Goal: Information Seeking & Learning: Compare options

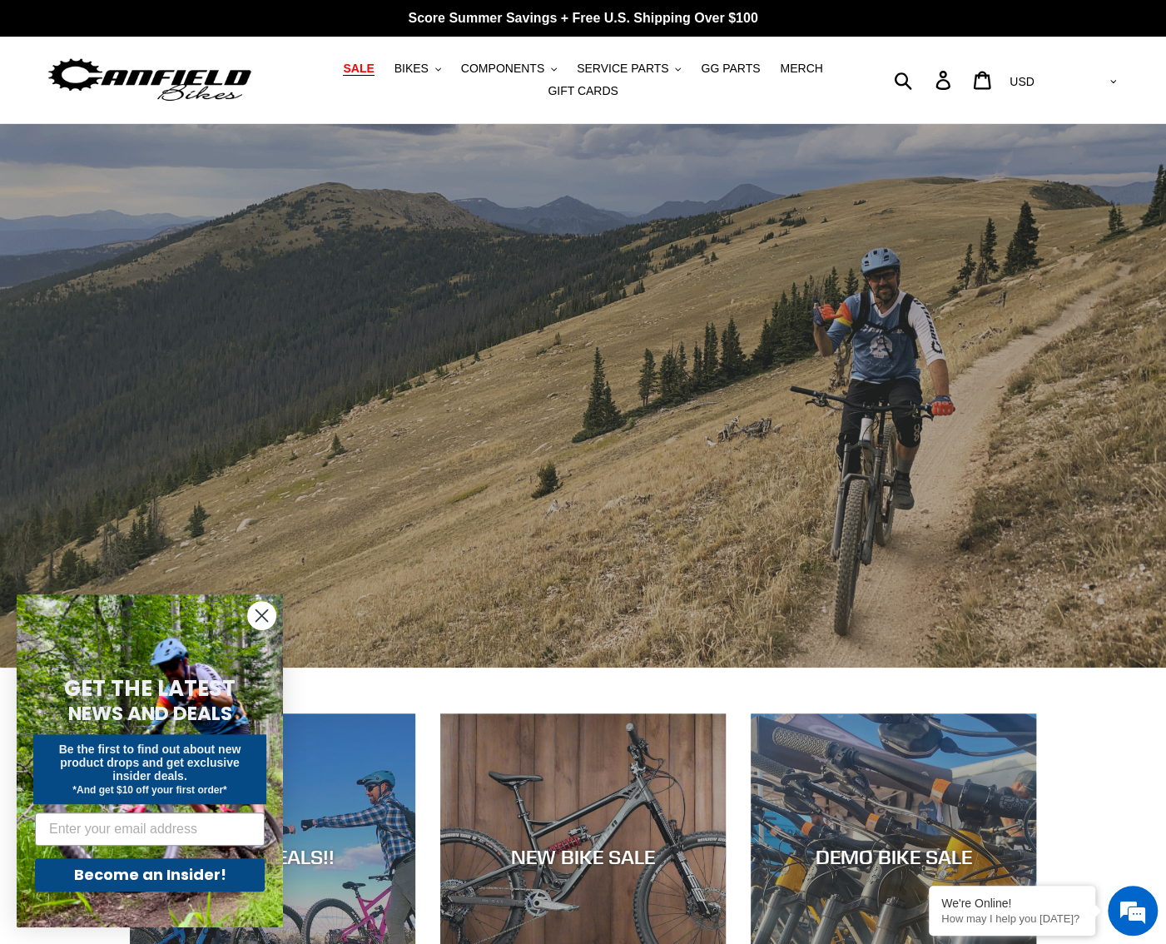
click at [346, 76] on span "SALE" at bounding box center [358, 69] width 31 height 14
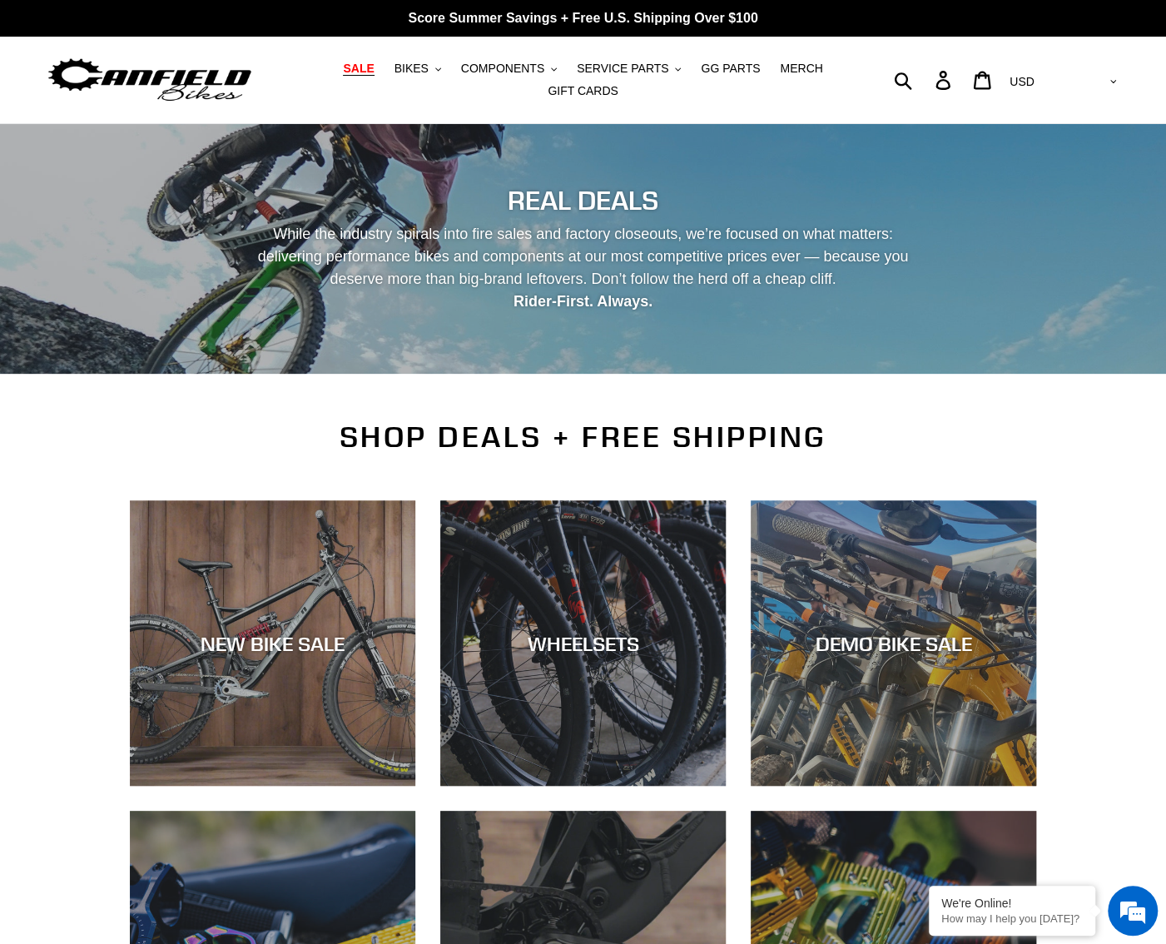
scroll to position [250, 0]
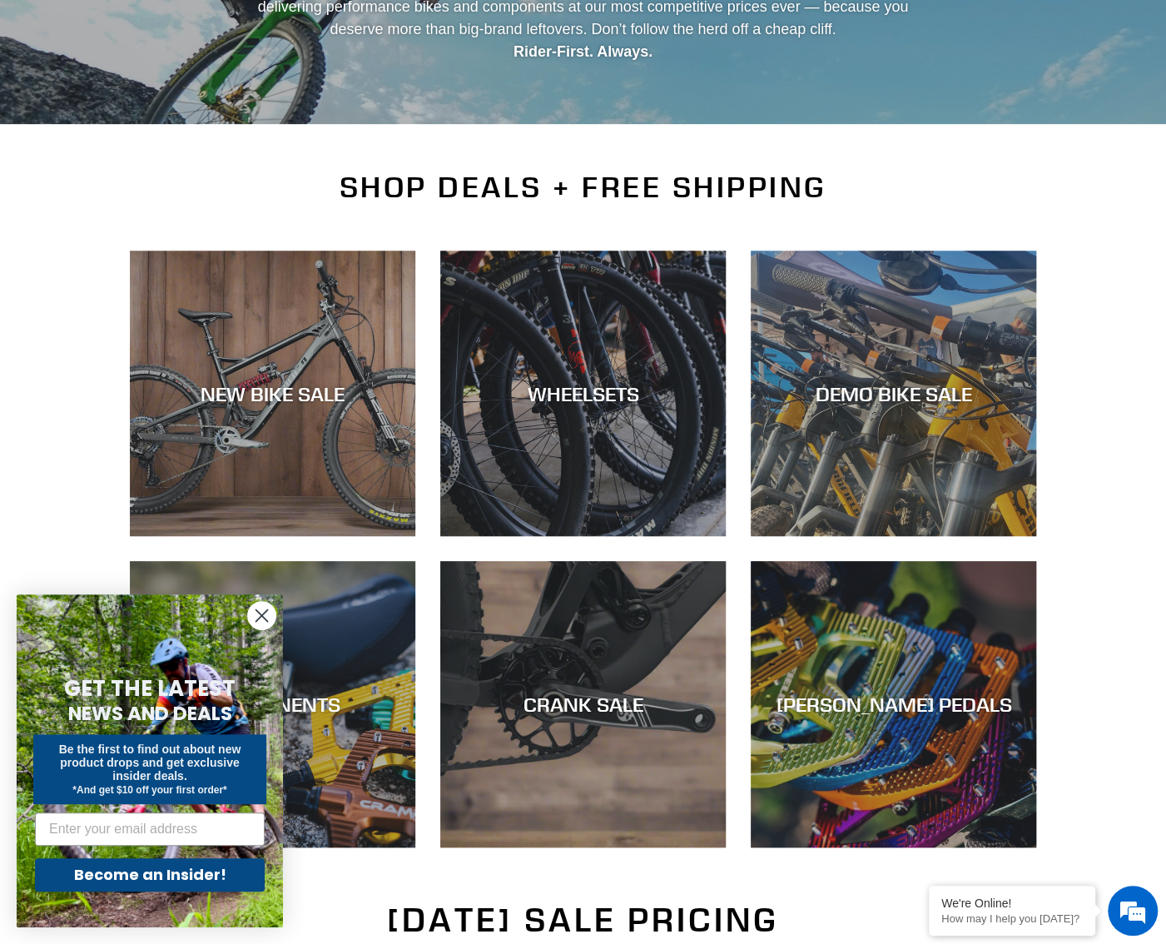
click at [261, 608] on circle "Close dialog" at bounding box center [261, 615] width 27 height 27
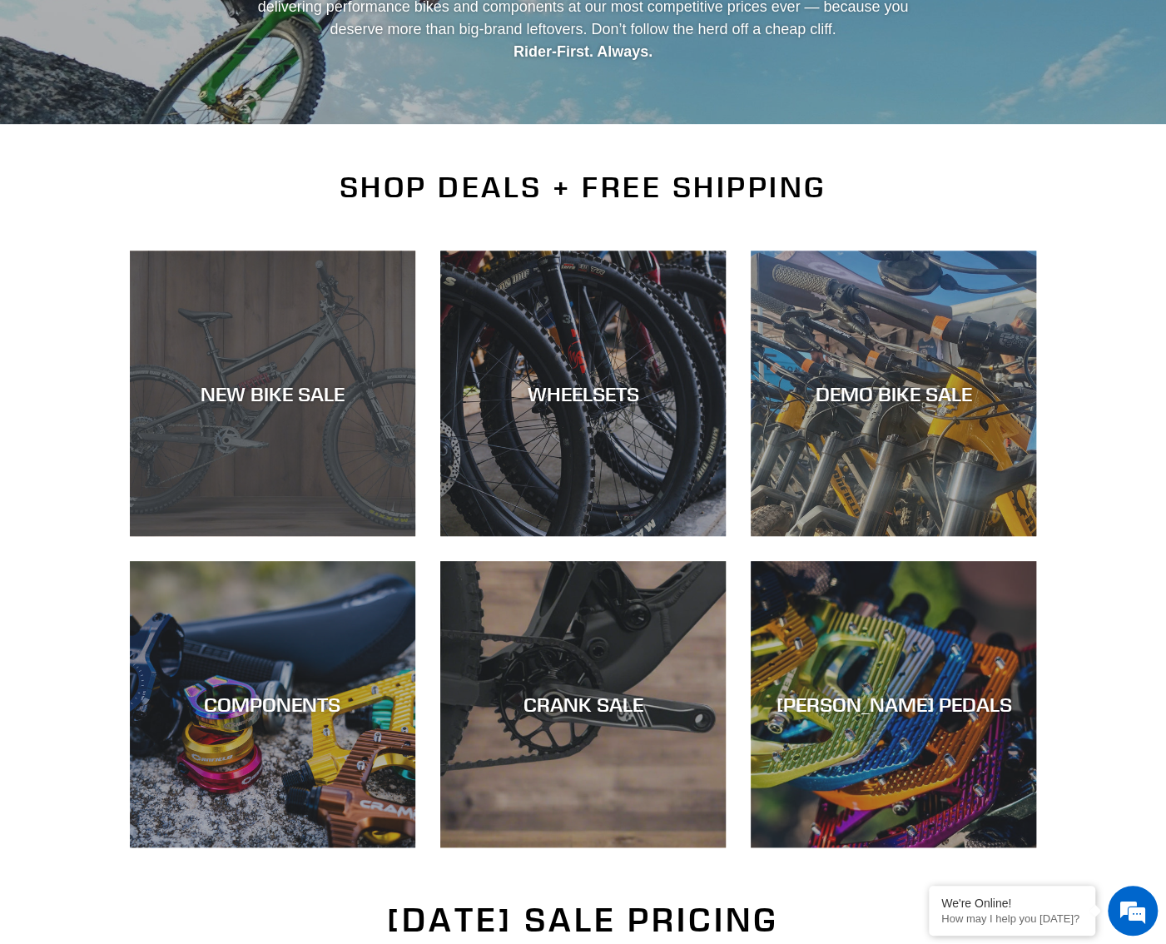
click at [334, 381] on div "NEW BIKE SALE" at bounding box center [272, 393] width 285 height 24
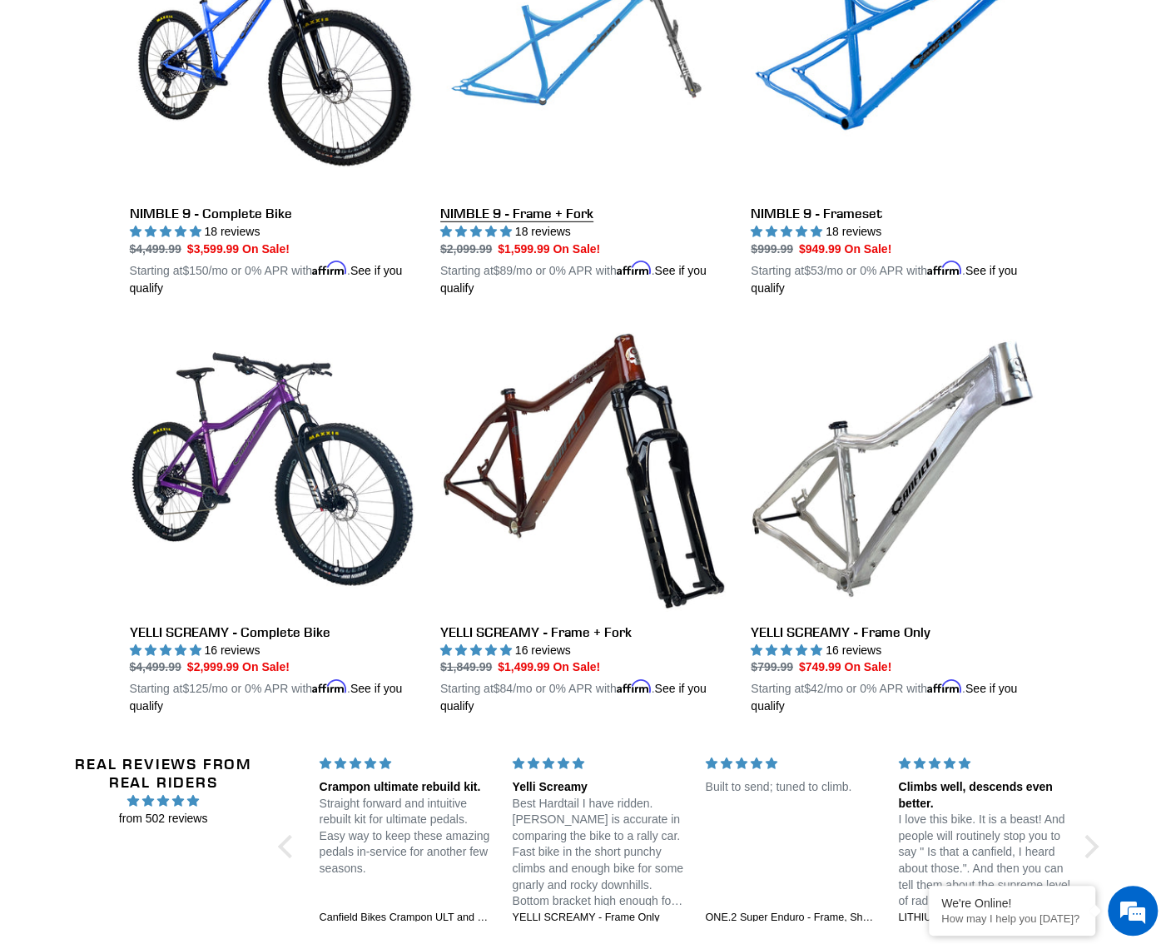
scroll to position [2812, 0]
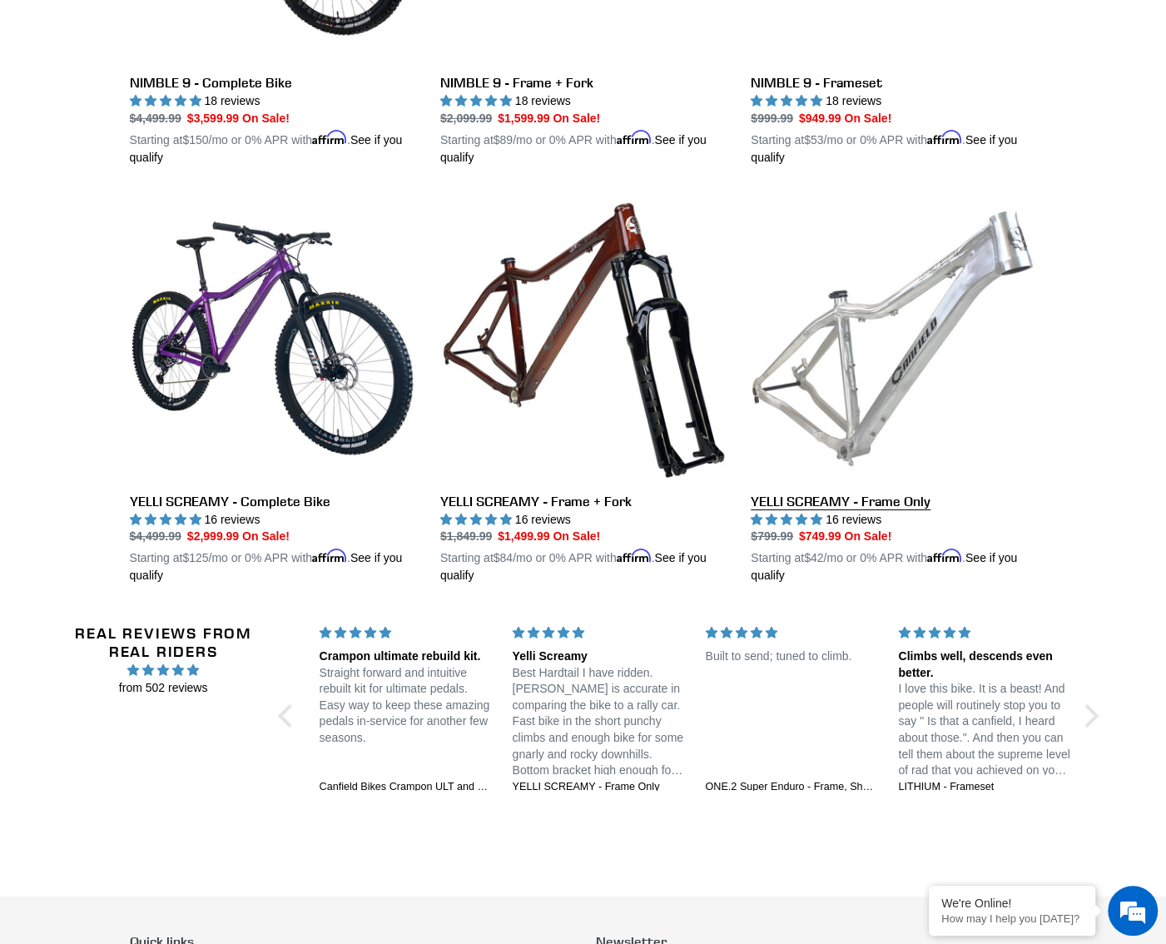
click at [821, 474] on link "YELLI SCREAMY - Frame Only" at bounding box center [893, 390] width 285 height 389
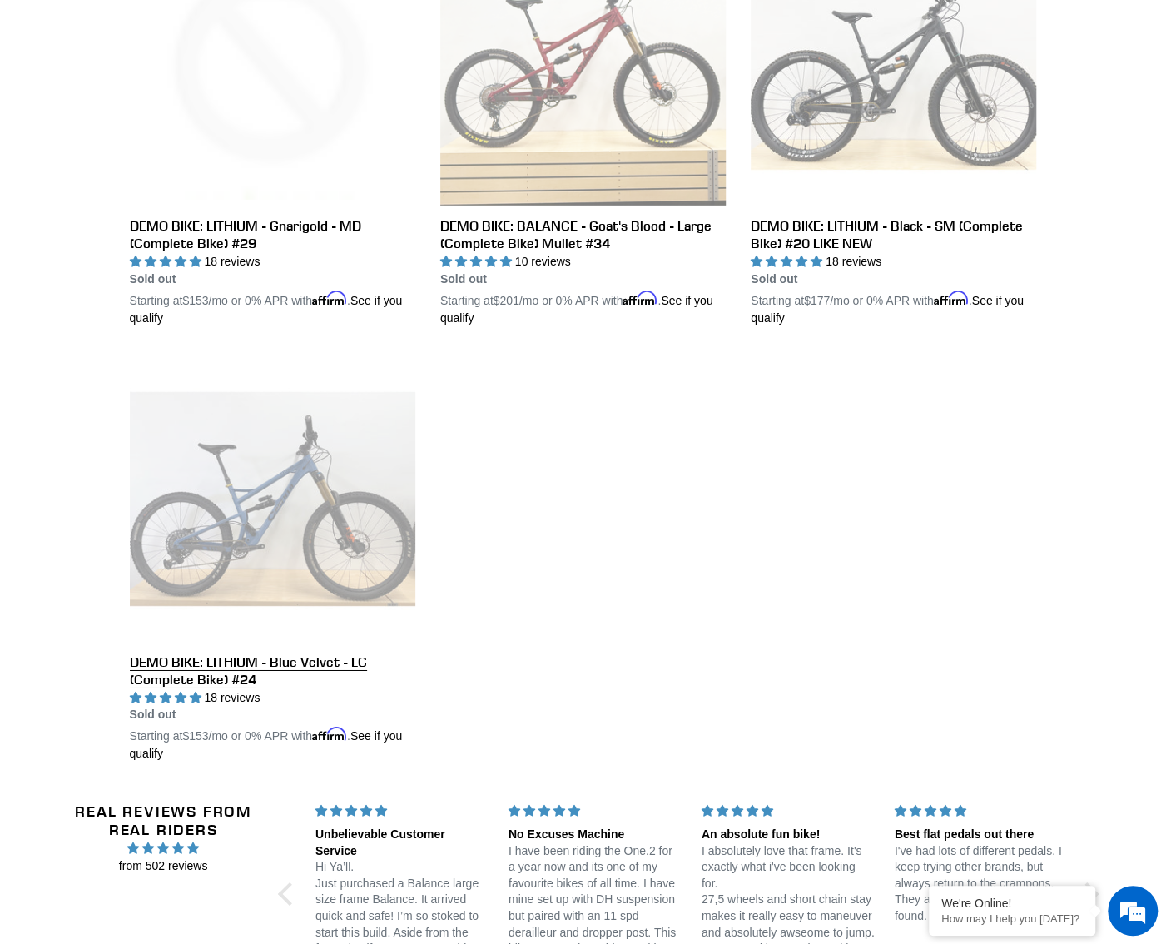
scroll to position [2830, 0]
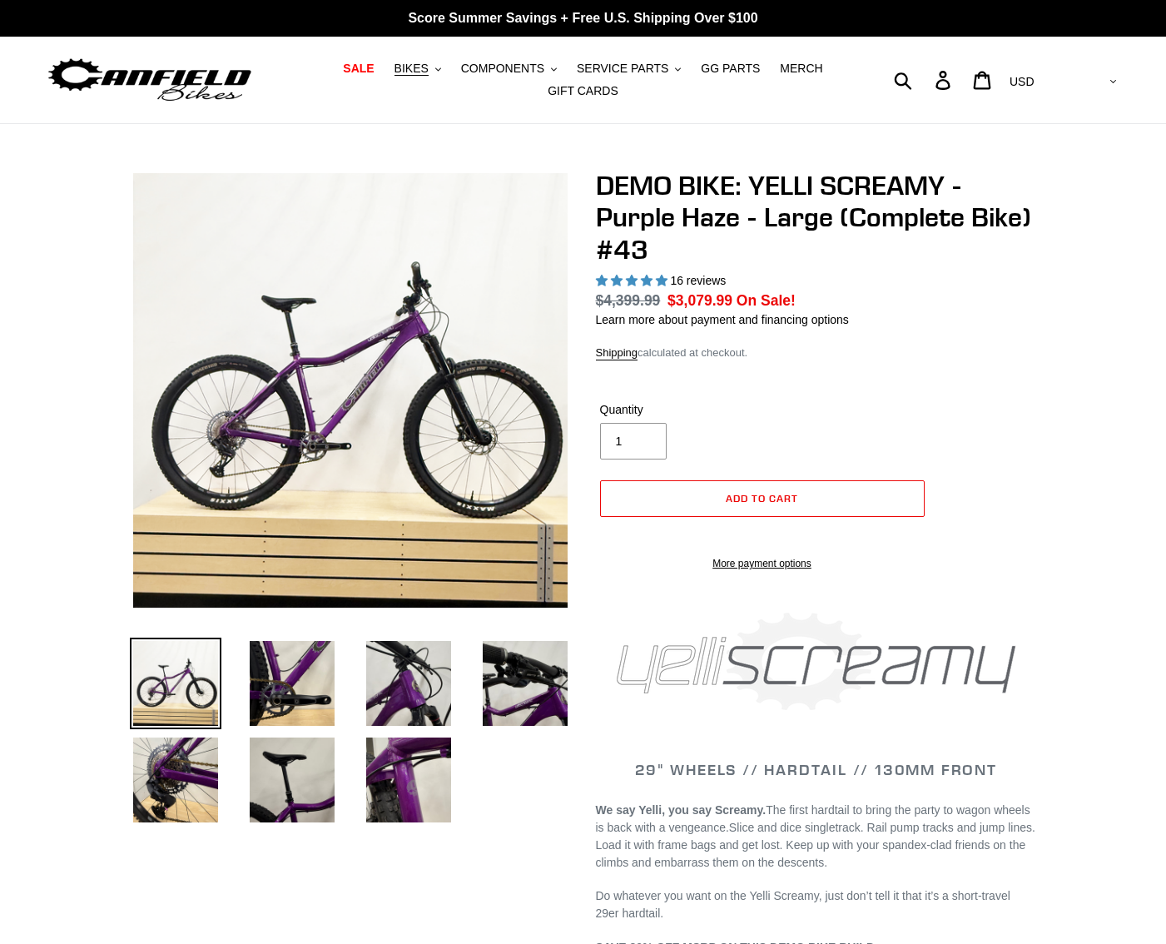
select select "highest-rating"
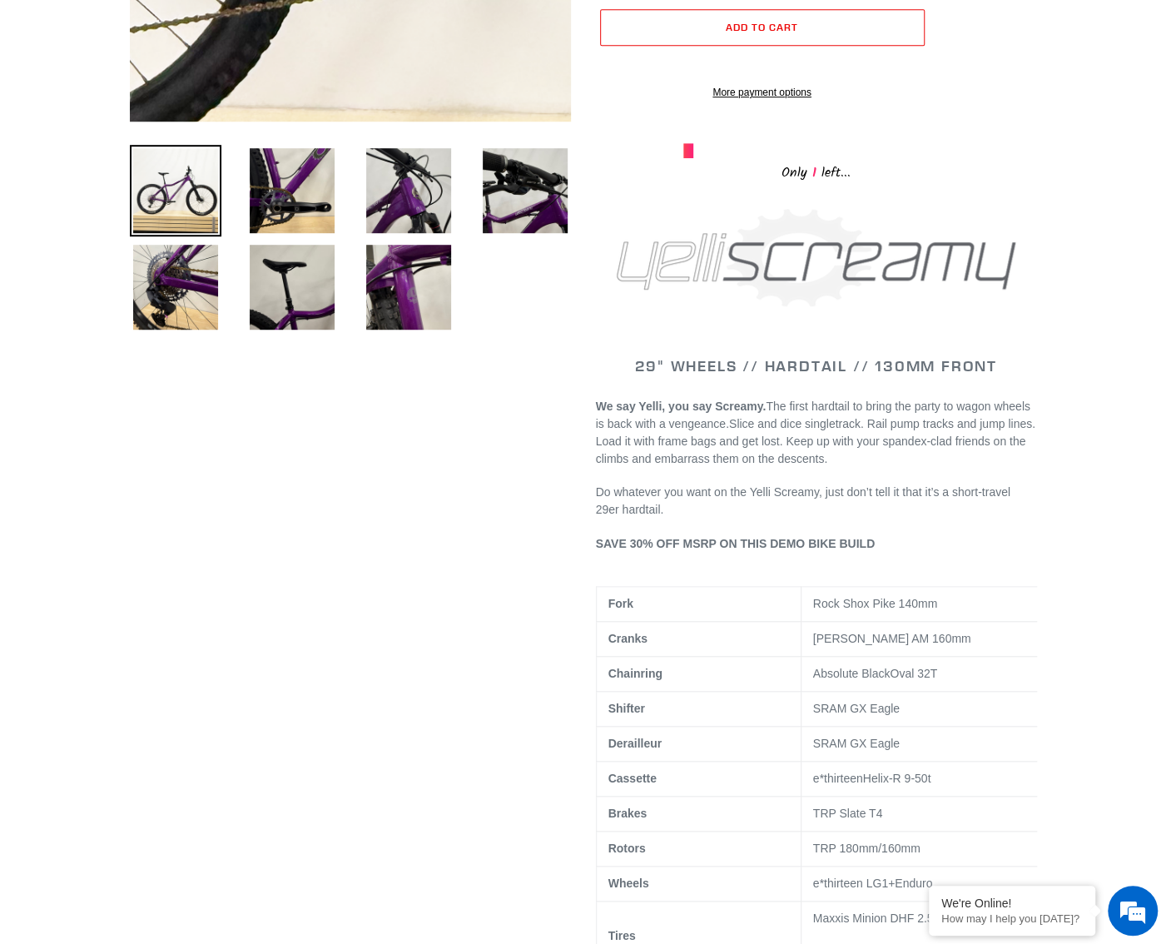
scroll to position [583, 0]
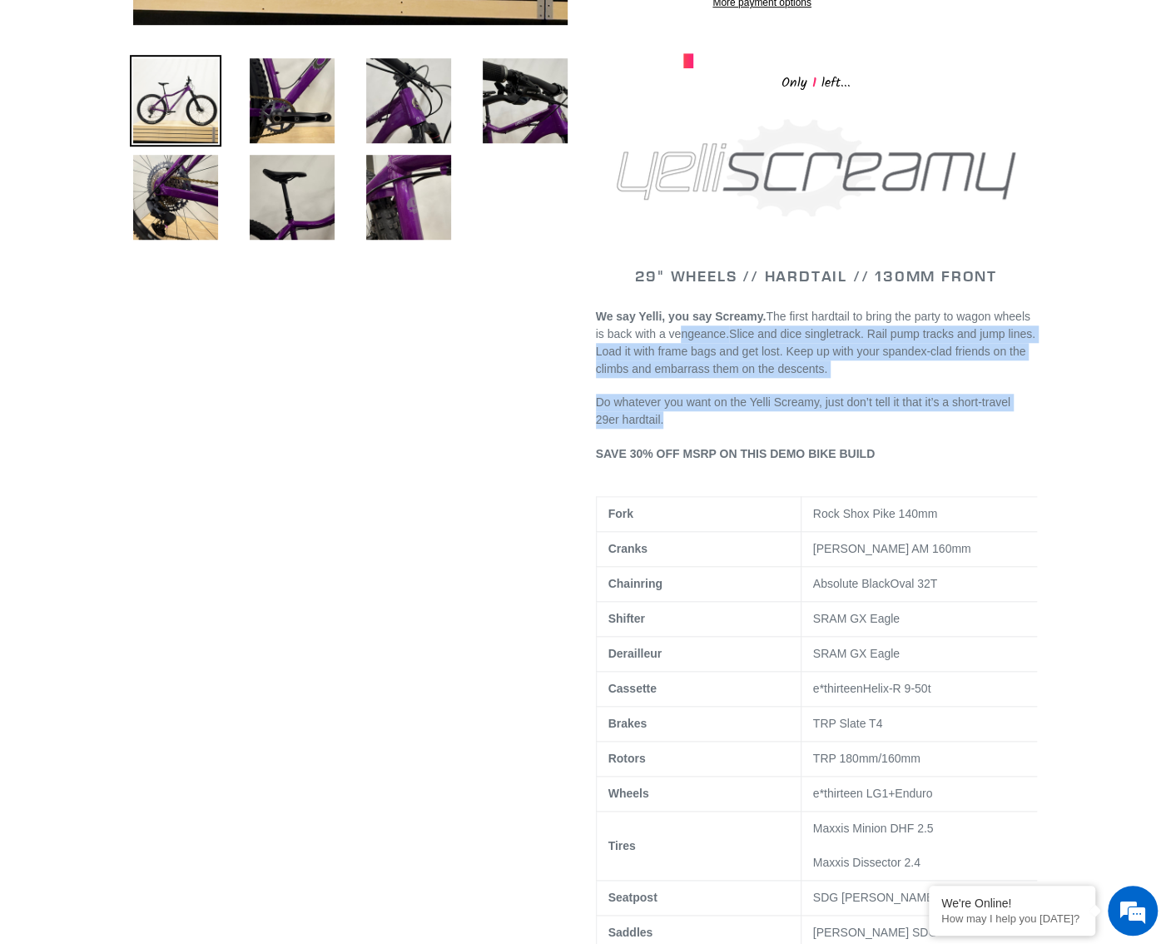
drag, startPoint x: 674, startPoint y: 341, endPoint x: 885, endPoint y: 430, distance: 229.4
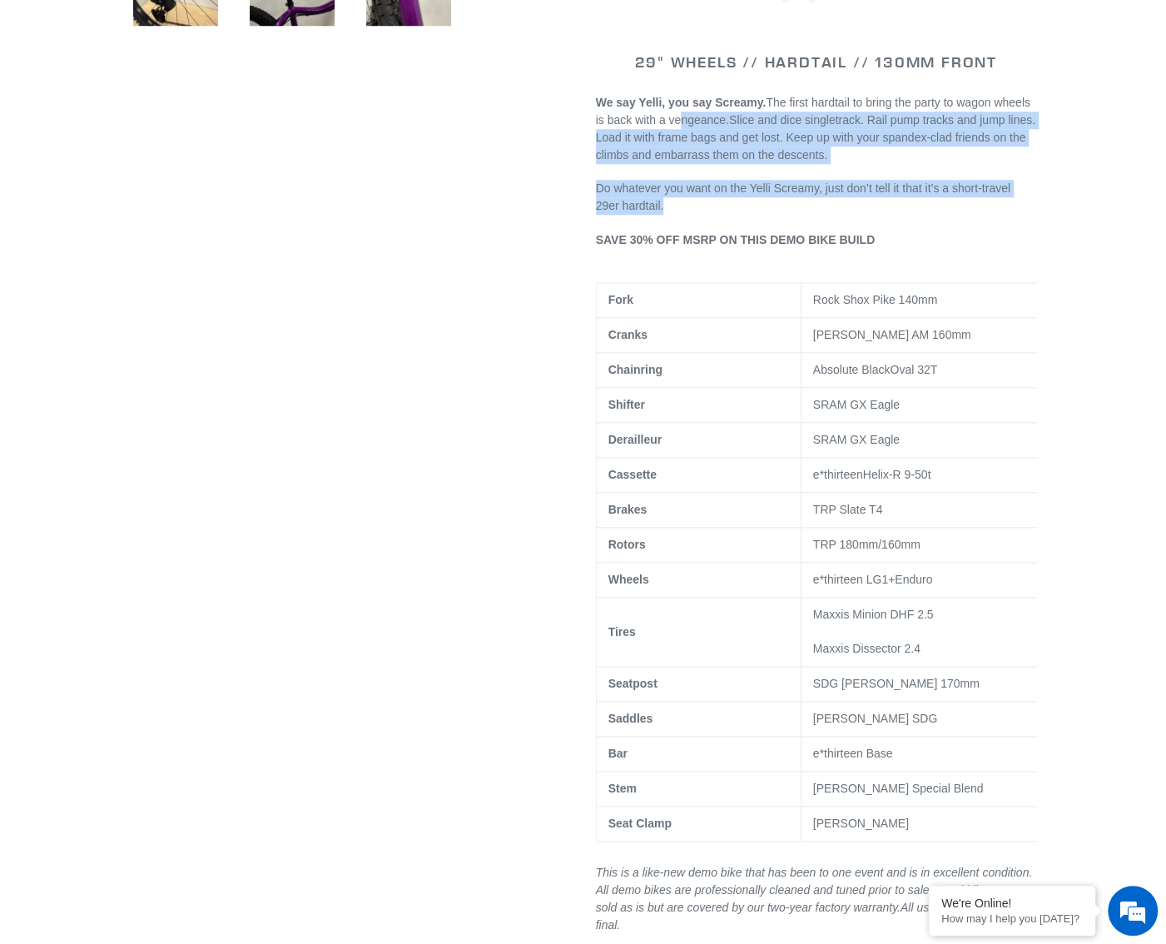
scroll to position [832, 0]
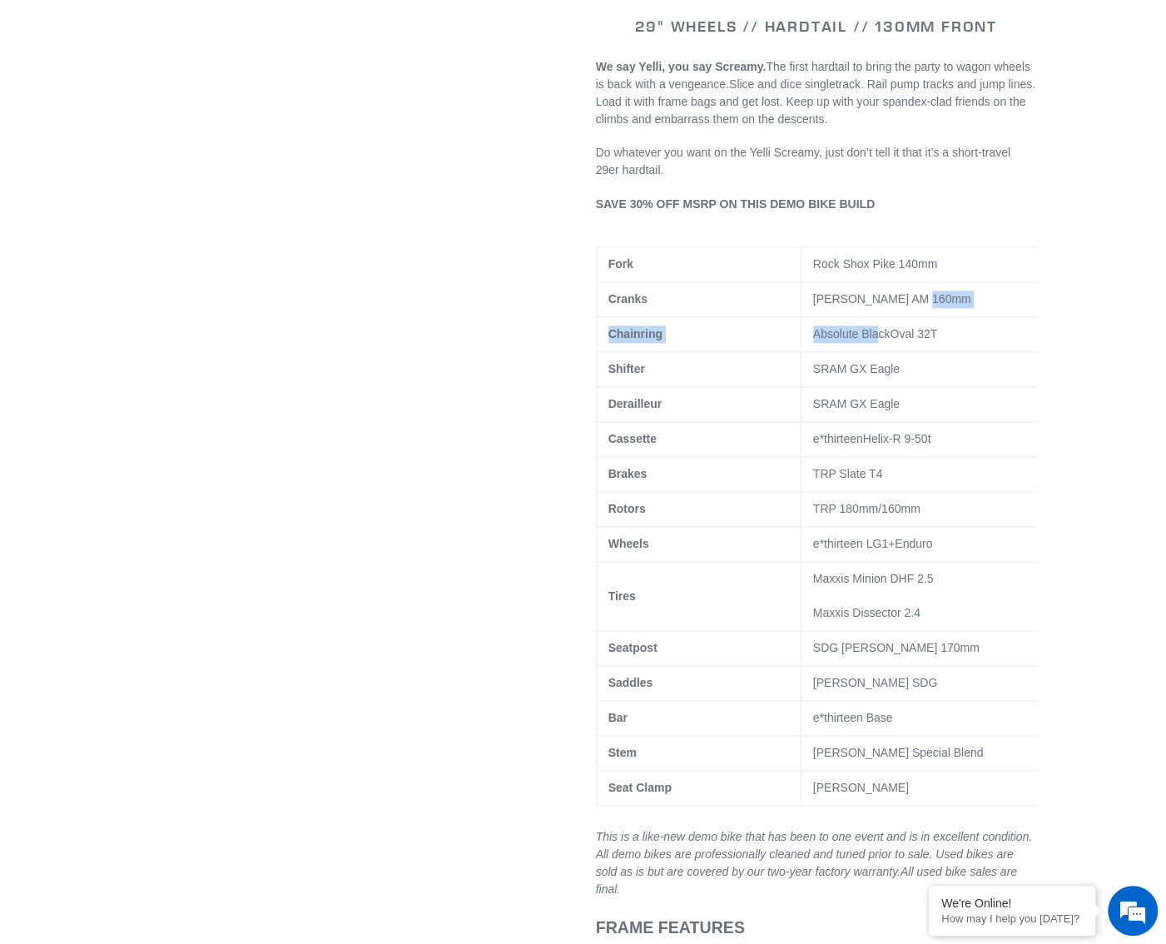
drag, startPoint x: 949, startPoint y: 306, endPoint x: 875, endPoint y: 352, distance: 87.1
click at [875, 352] on tbody "Fork Rock Shox Pike 140mm Cranks Canfield AM 160mm Chainring Absolute Black Ova…" at bounding box center [823, 526] width 455 height 558
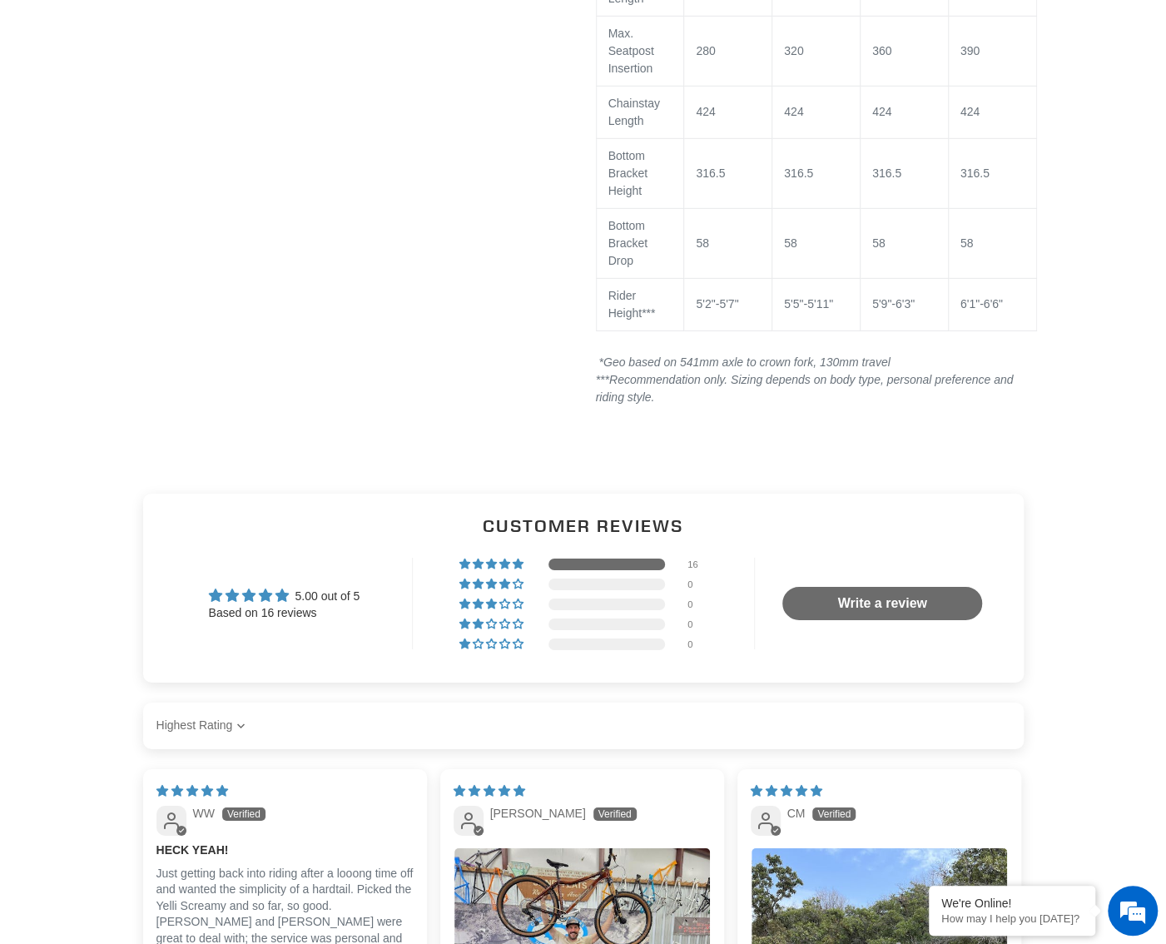
scroll to position [2721, 0]
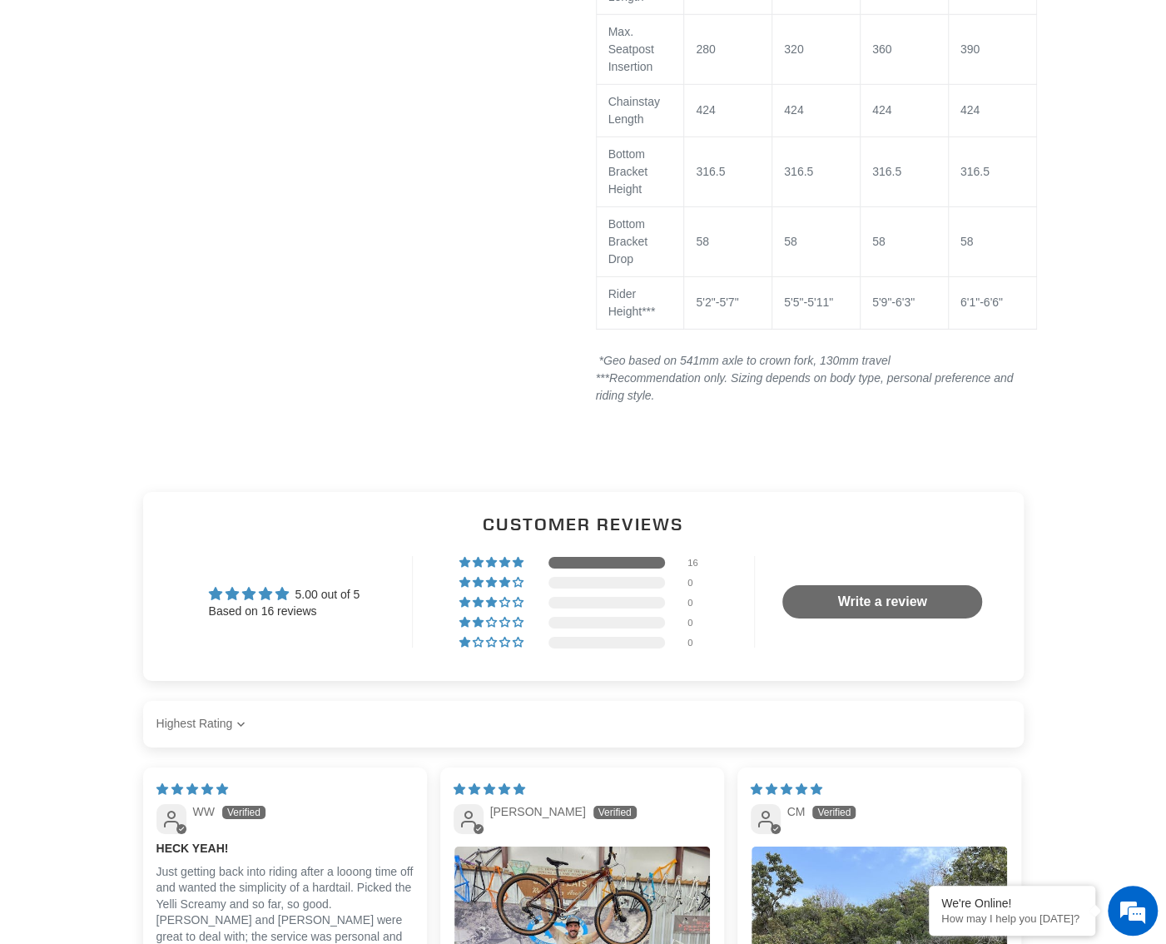
drag, startPoint x: 1099, startPoint y: 583, endPoint x: 1069, endPoint y: 600, distance: 34.3
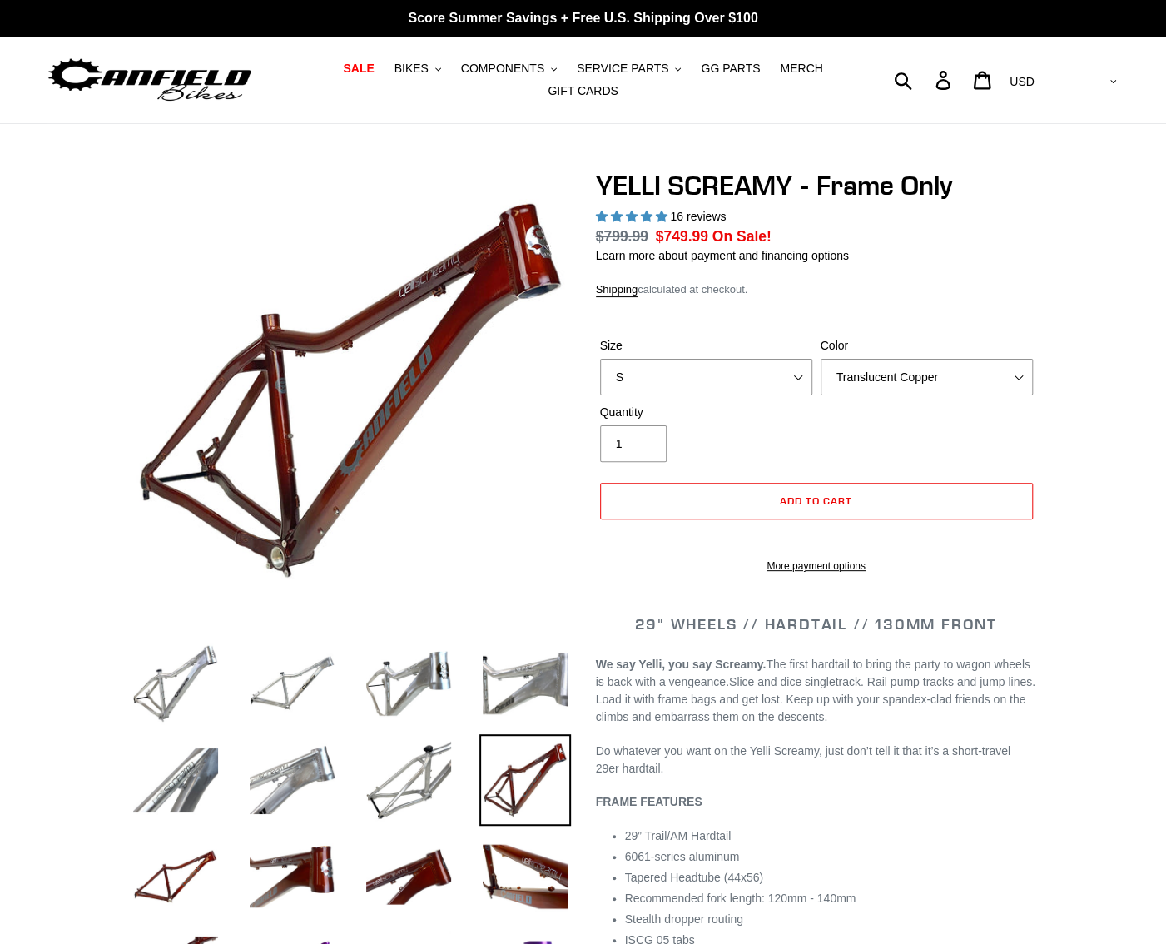
select select "highest-rating"
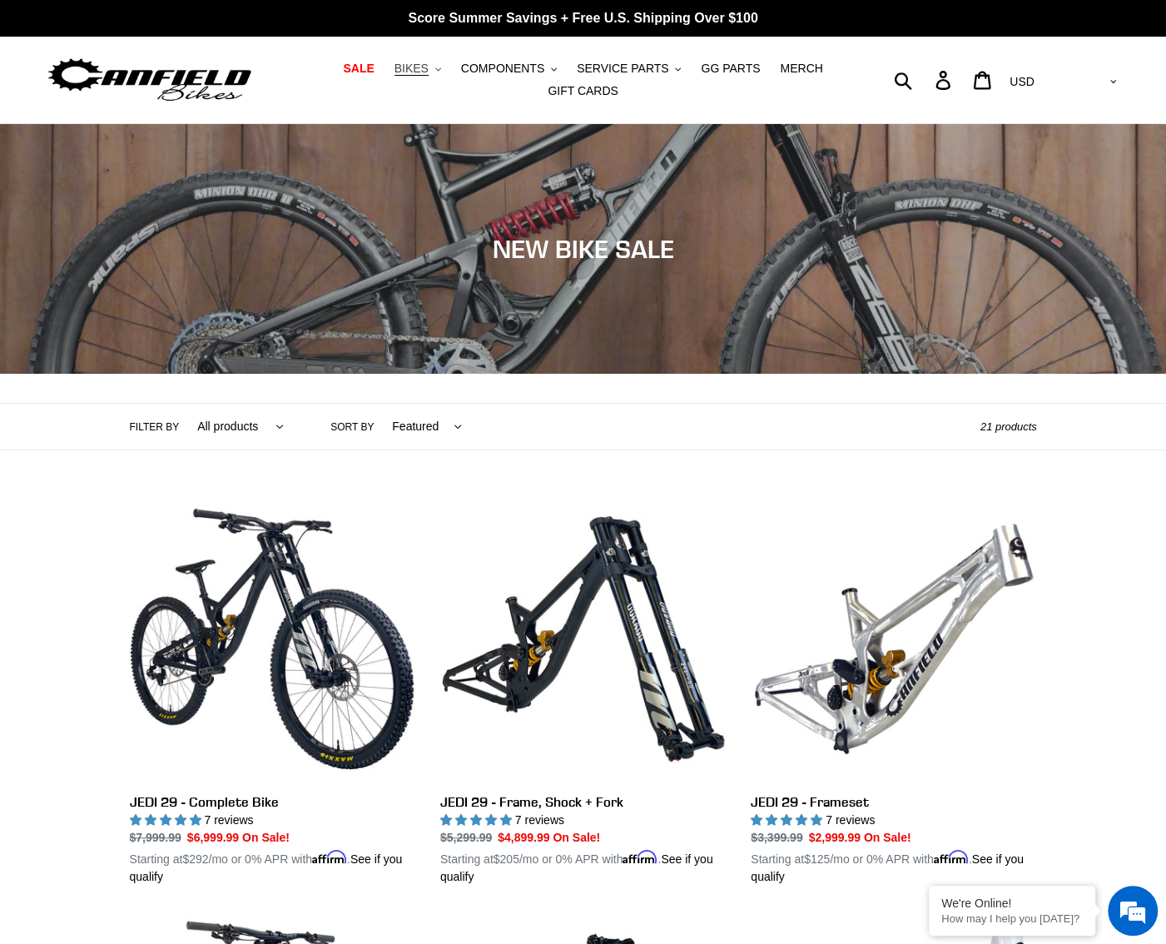
click at [394, 74] on span "BIKES" at bounding box center [411, 69] width 34 height 14
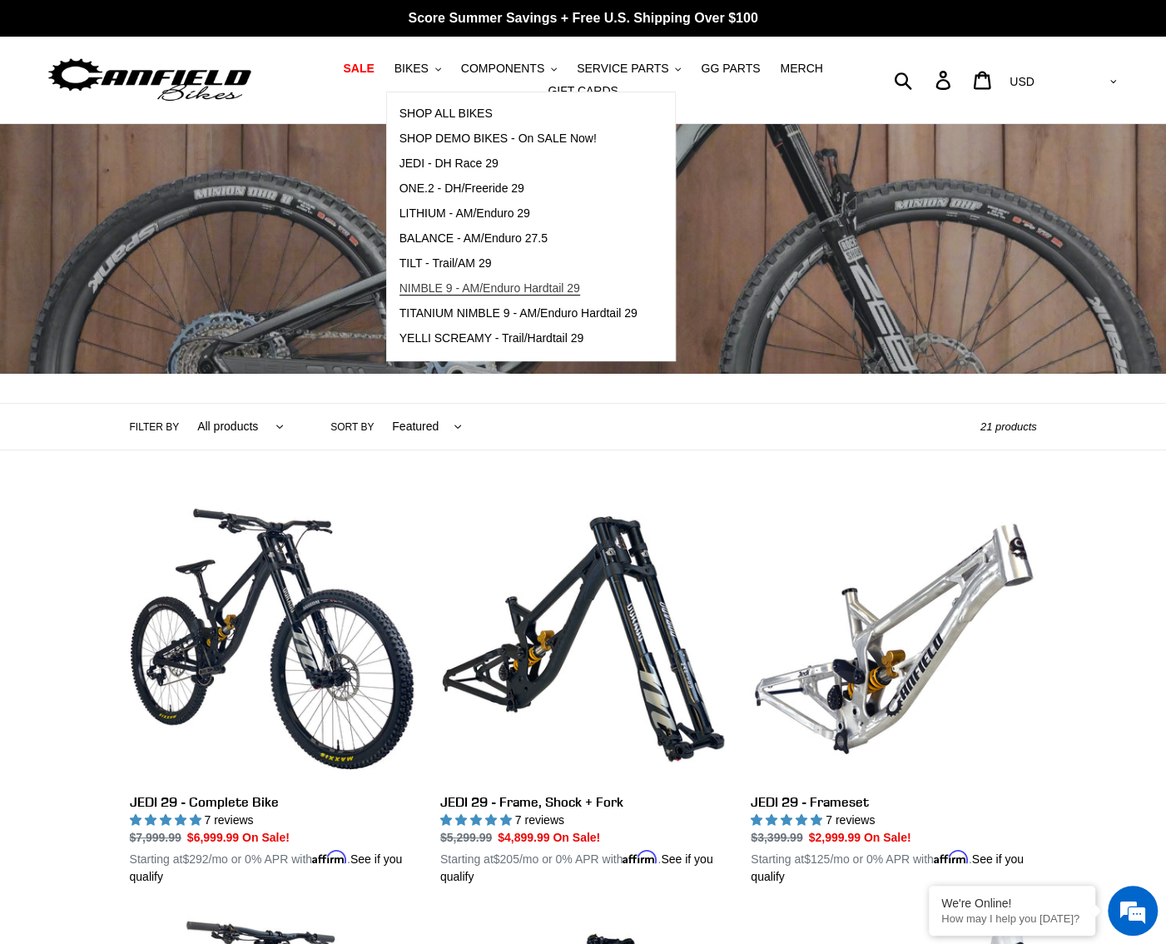
click at [457, 295] on span "NIMBLE 9 - AM/Enduro Hardtail 29" at bounding box center [489, 288] width 181 height 14
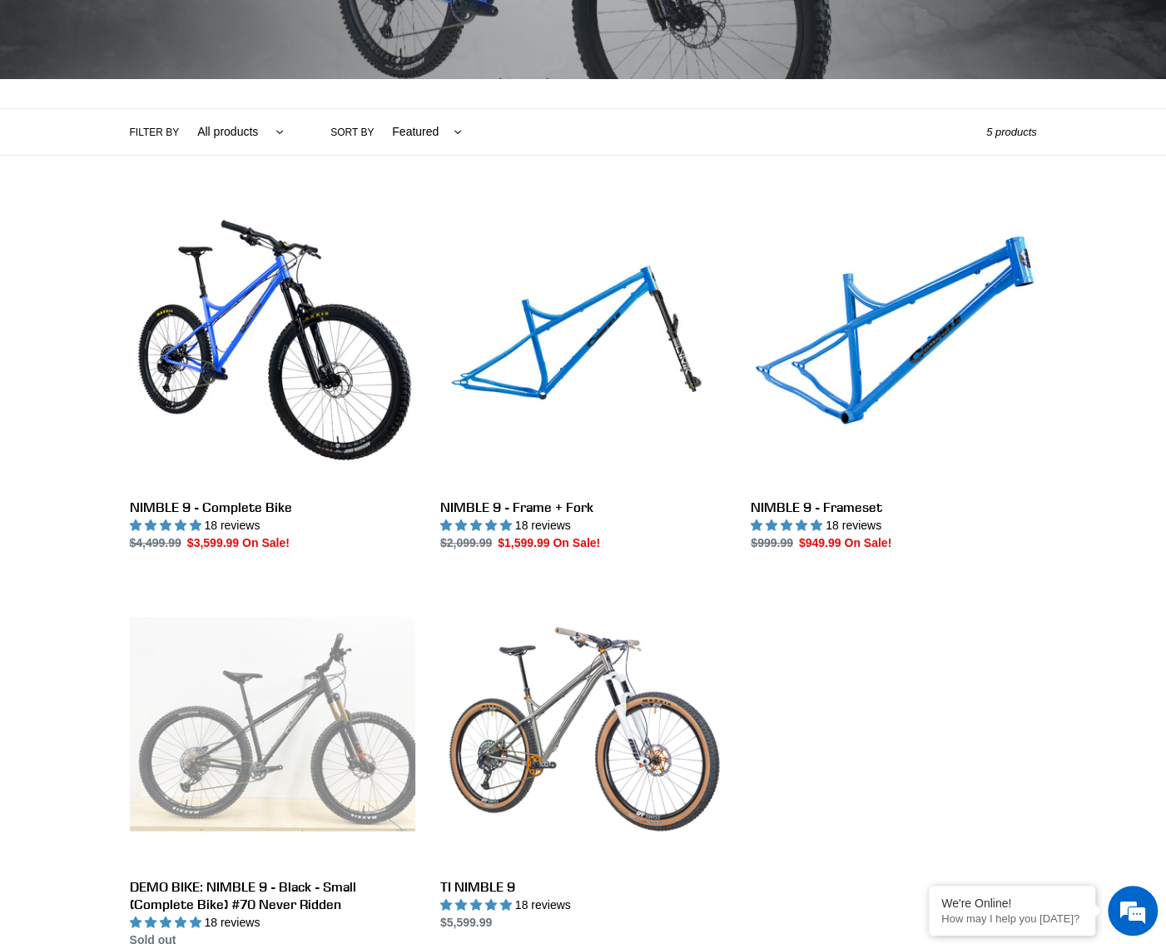
scroll to position [333, 0]
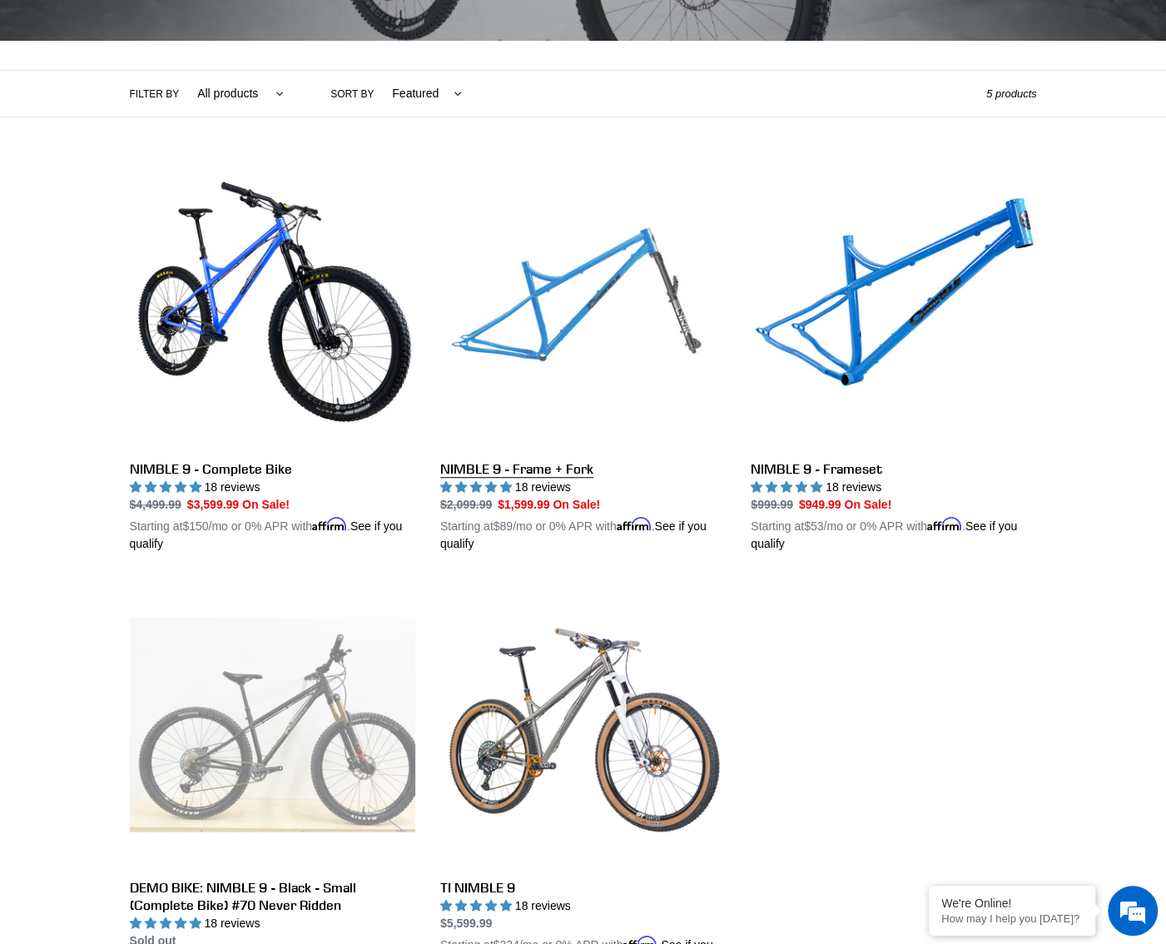
click at [582, 314] on link "NIMBLE 9 - Frame + Fork" at bounding box center [582, 357] width 285 height 389
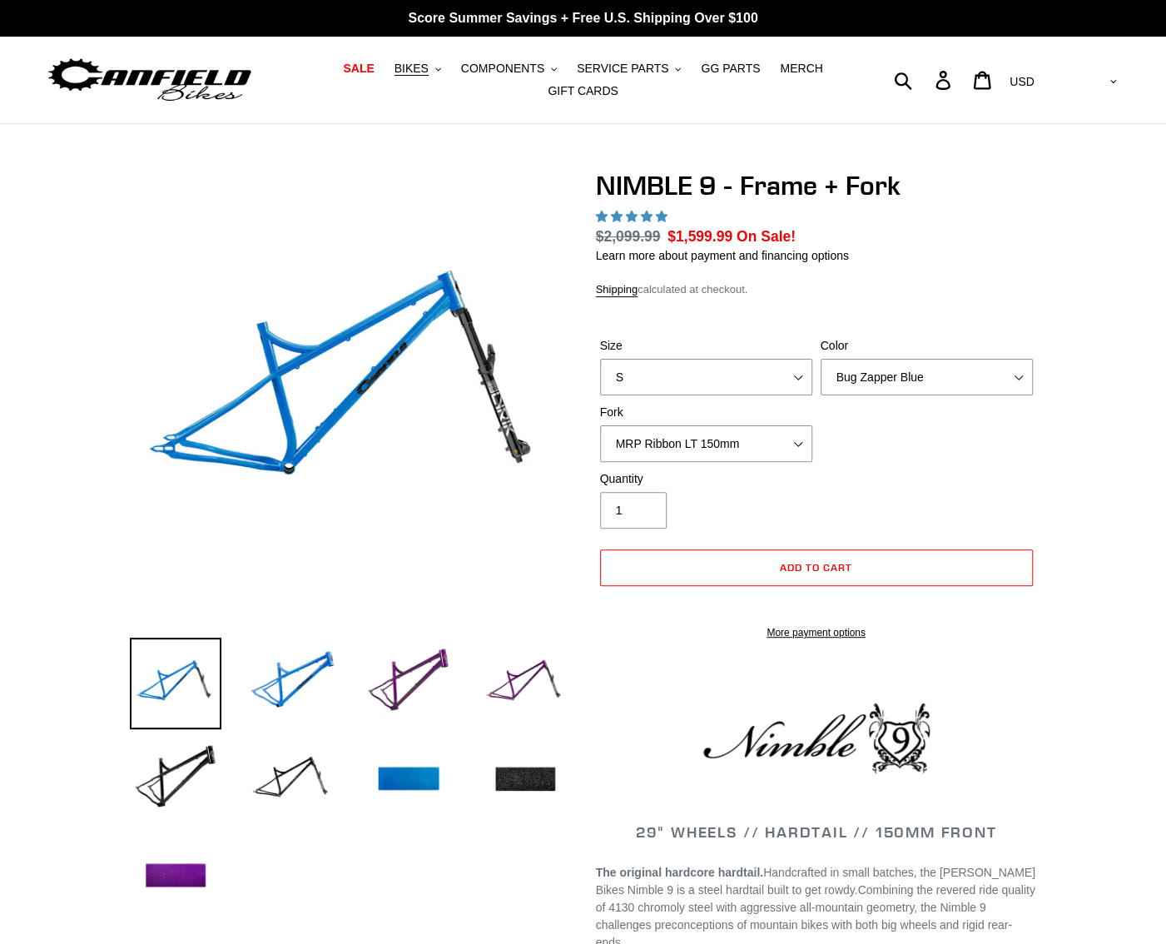
select select "highest-rating"
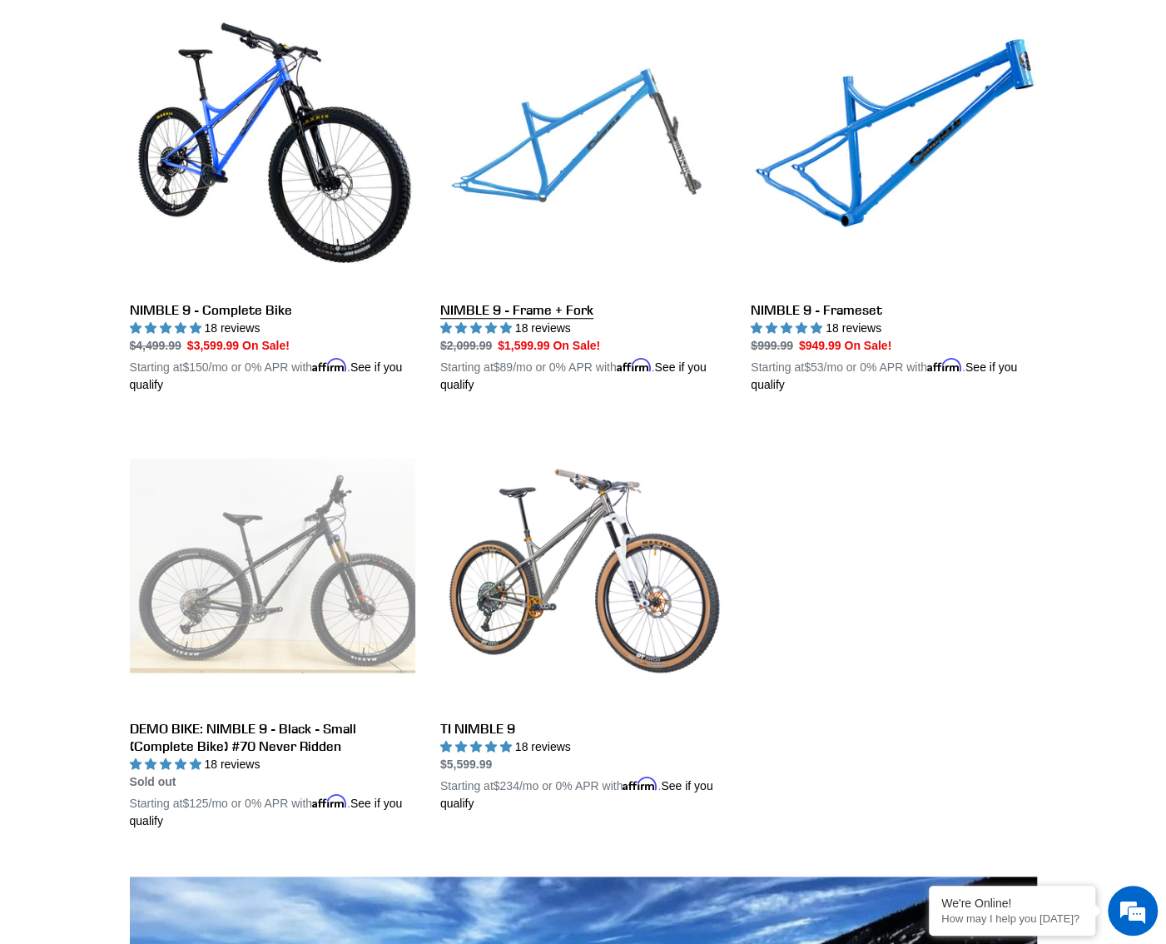
scroll to position [499, 0]
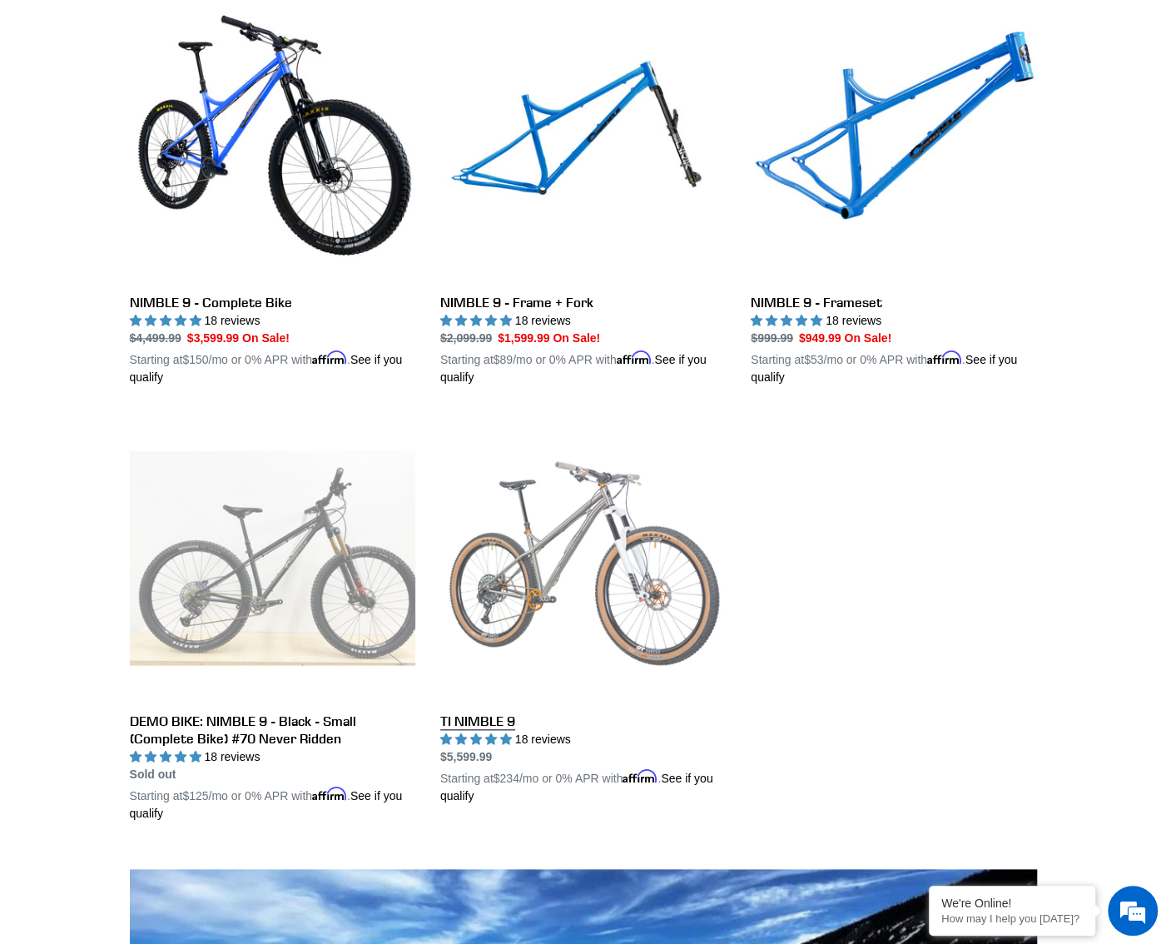
click at [568, 579] on link "TI NIMBLE 9" at bounding box center [582, 609] width 285 height 389
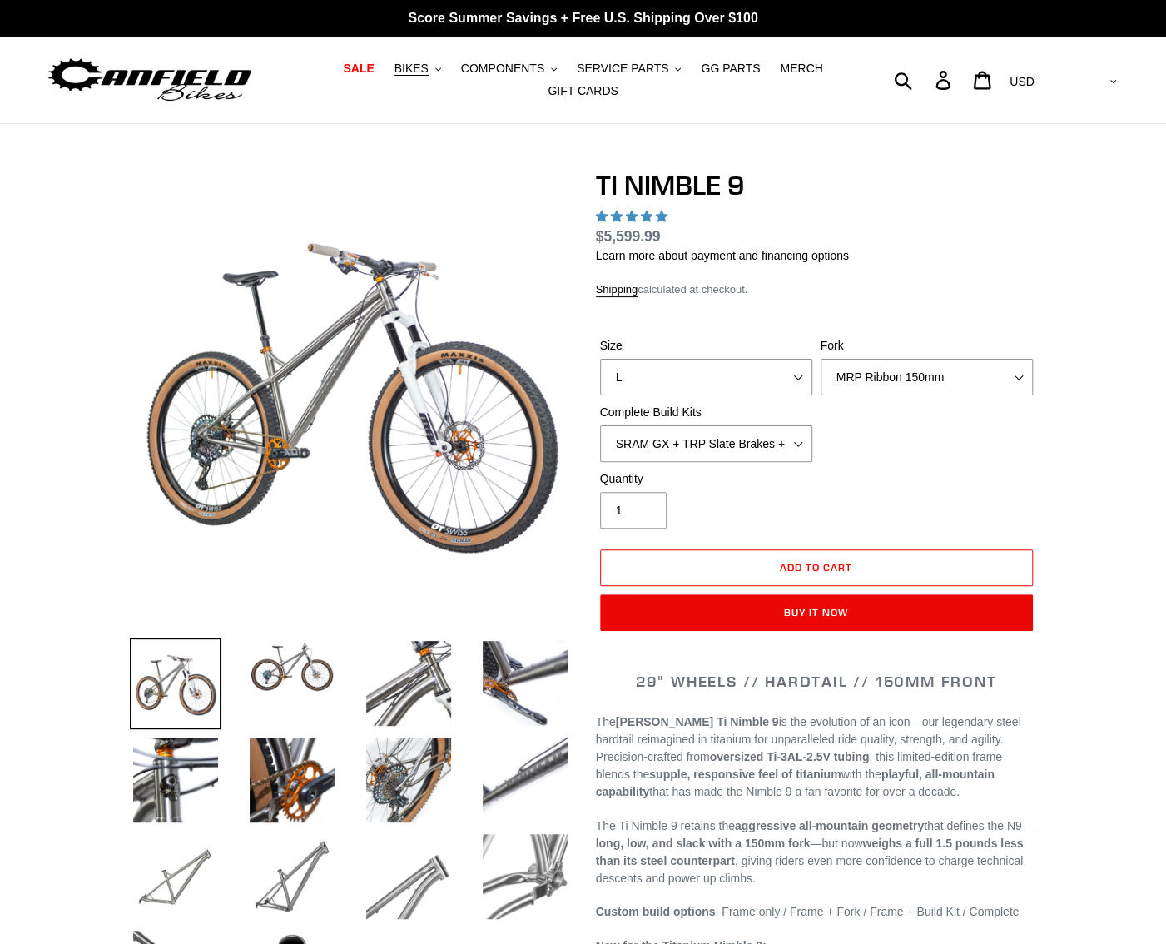
scroll to position [69, 0]
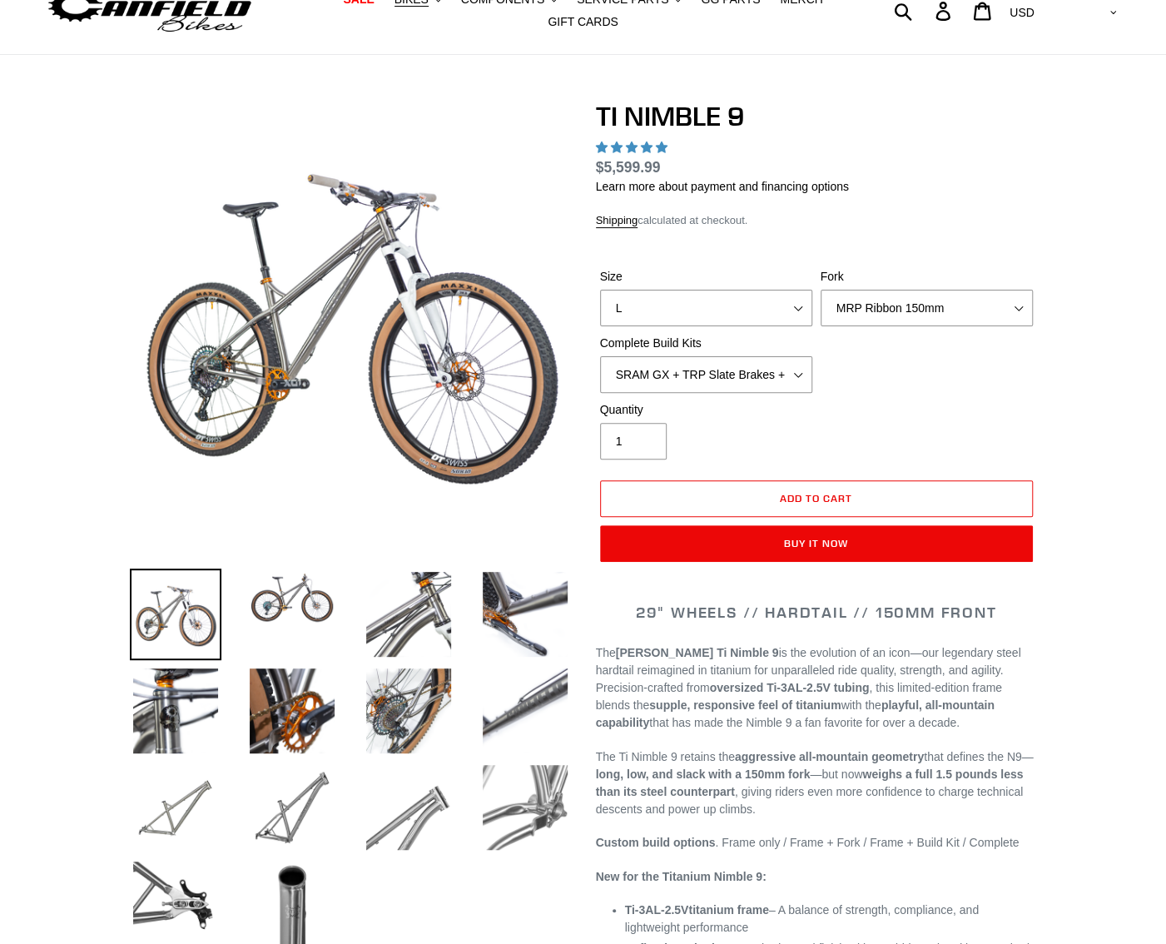
select select "highest-rating"
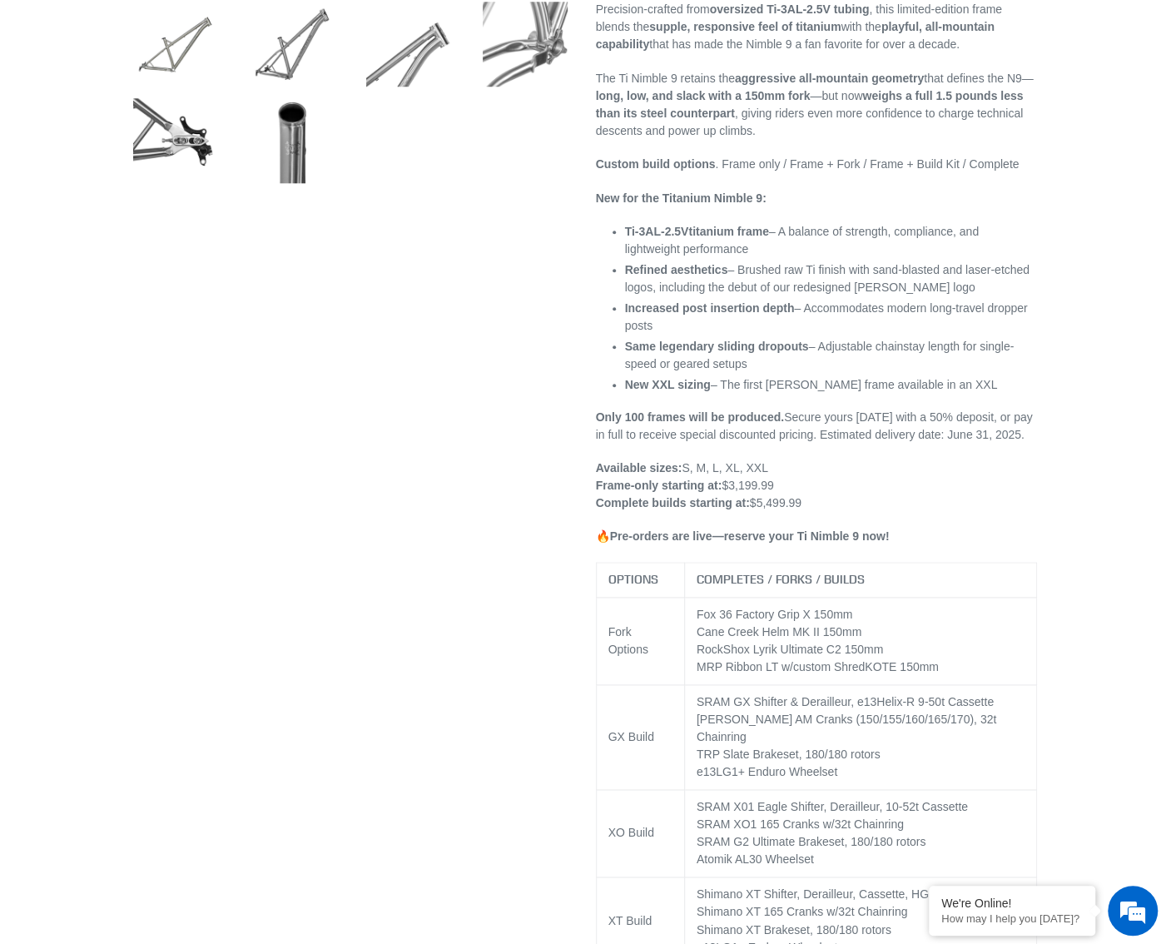
scroll to position [0, 0]
